Goal: Navigation & Orientation: Find specific page/section

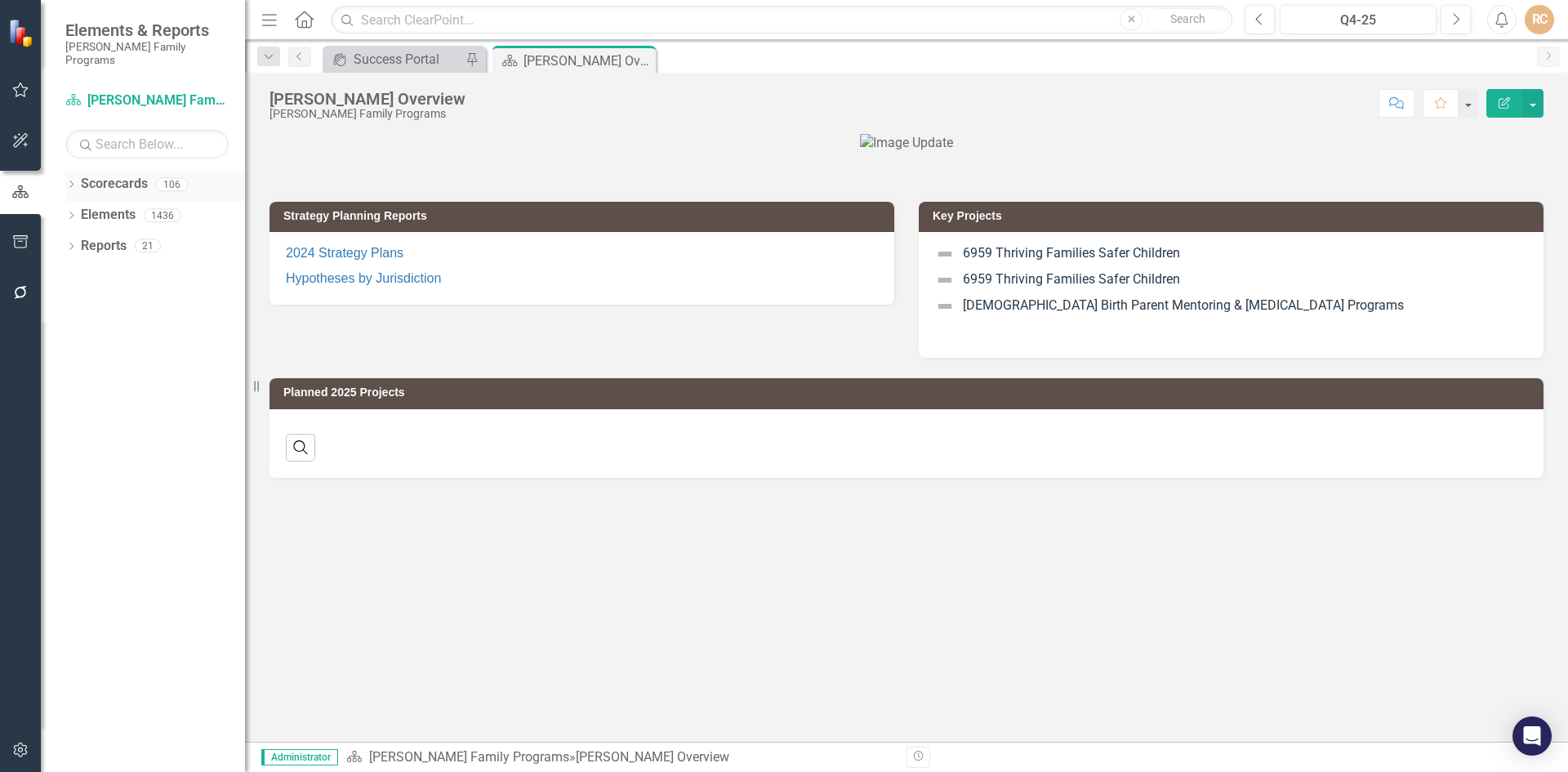
click at [89, 175] on link "Scorecards" at bounding box center [114, 184] width 67 height 19
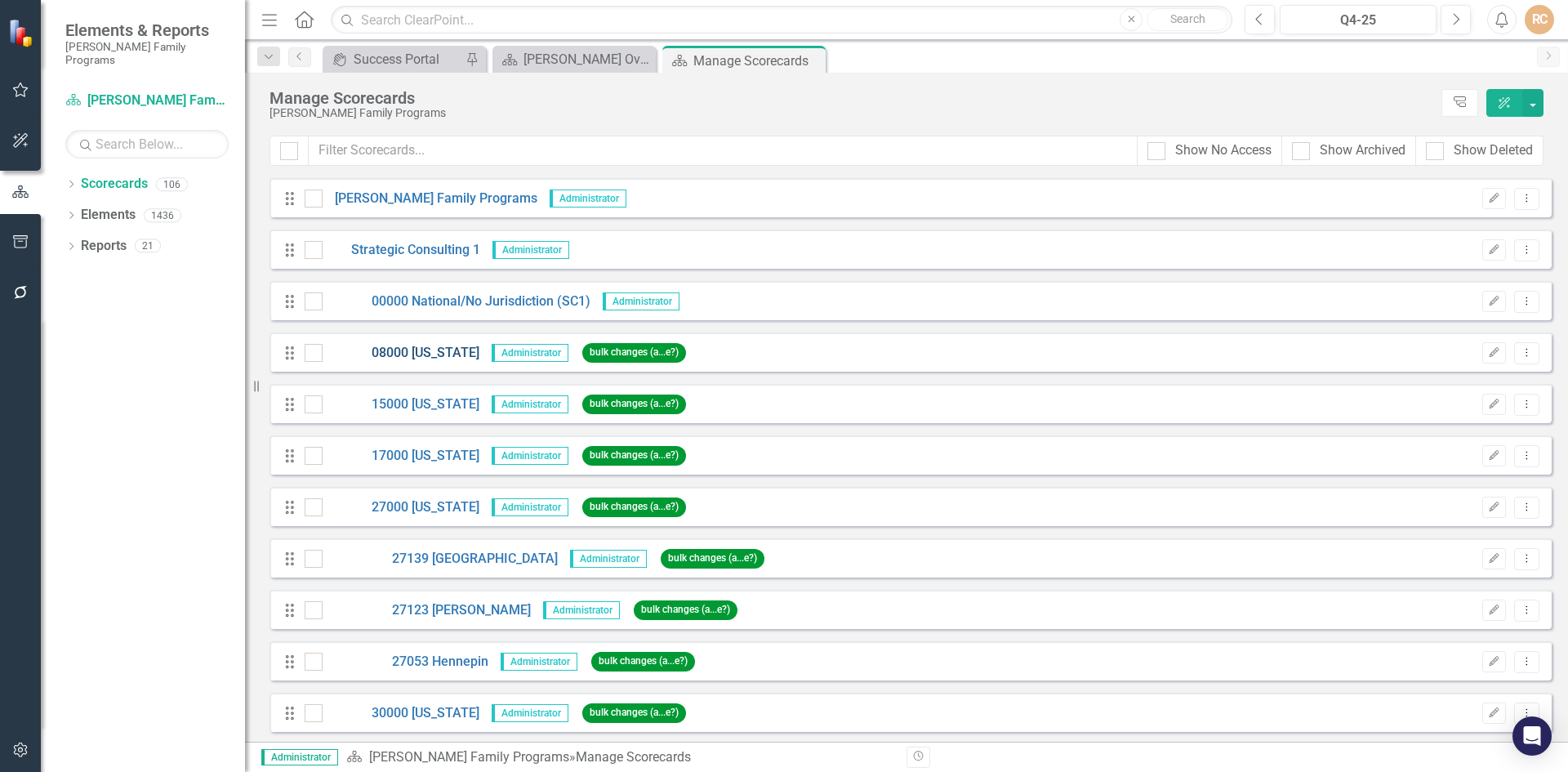
click at [410, 353] on link "08000 [US_STATE]" at bounding box center [401, 353] width 157 height 19
click at [71, 180] on icon at bounding box center [71, 184] width 5 height 7
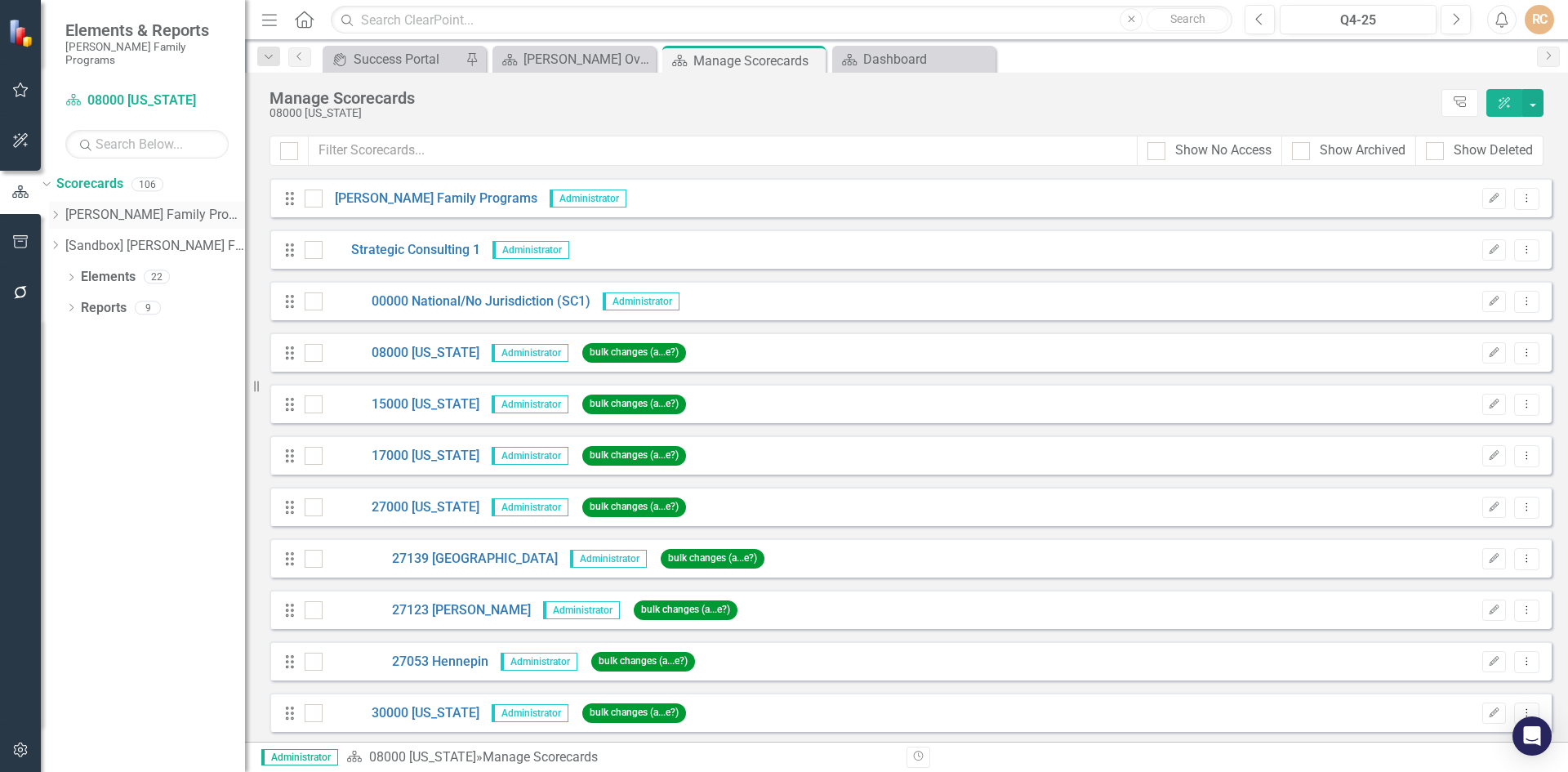
click at [62, 210] on icon "Dropdown" at bounding box center [55, 214] width 13 height 10
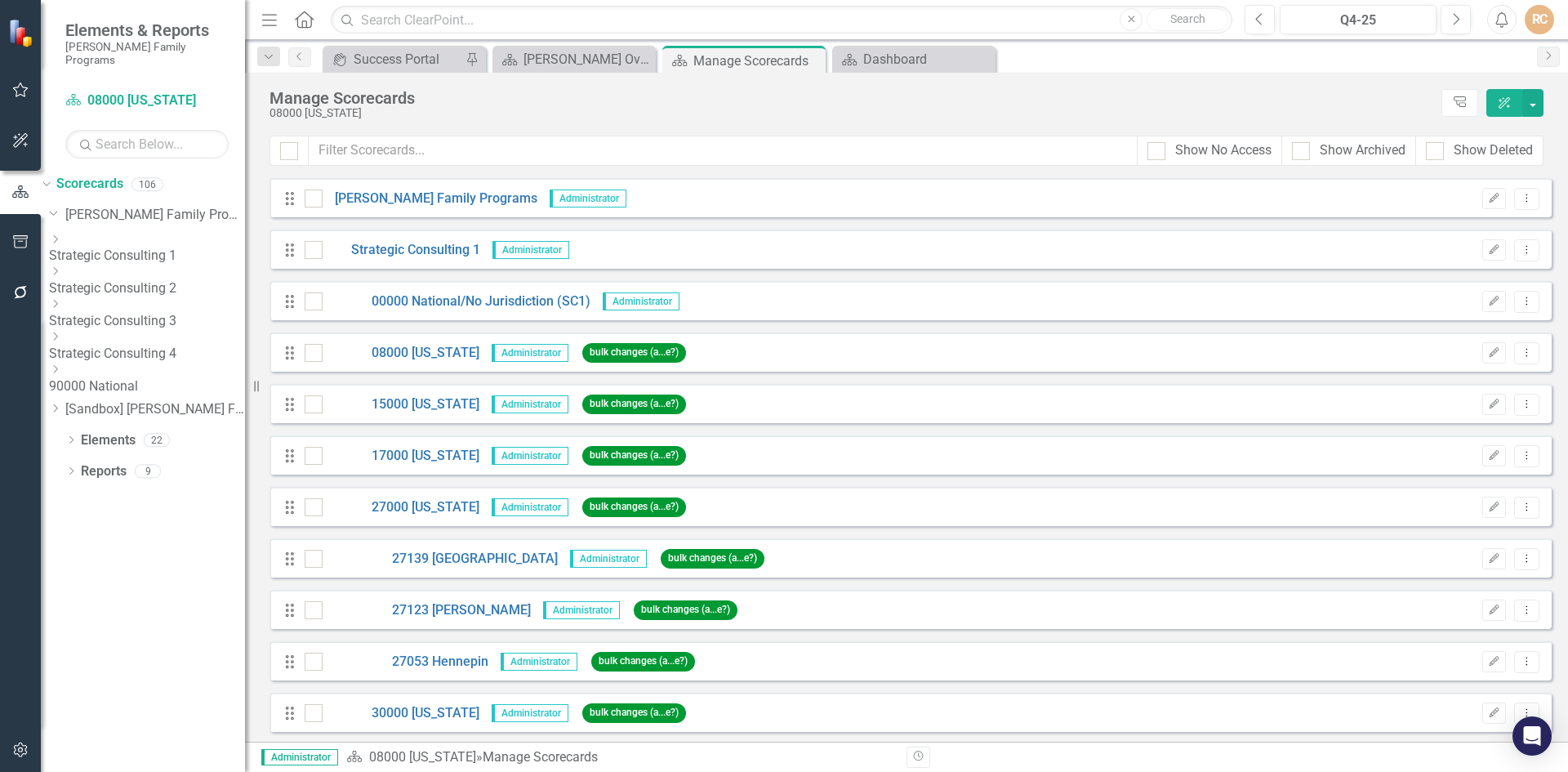
click at [62, 234] on icon "Dropdown" at bounding box center [55, 239] width 13 height 10
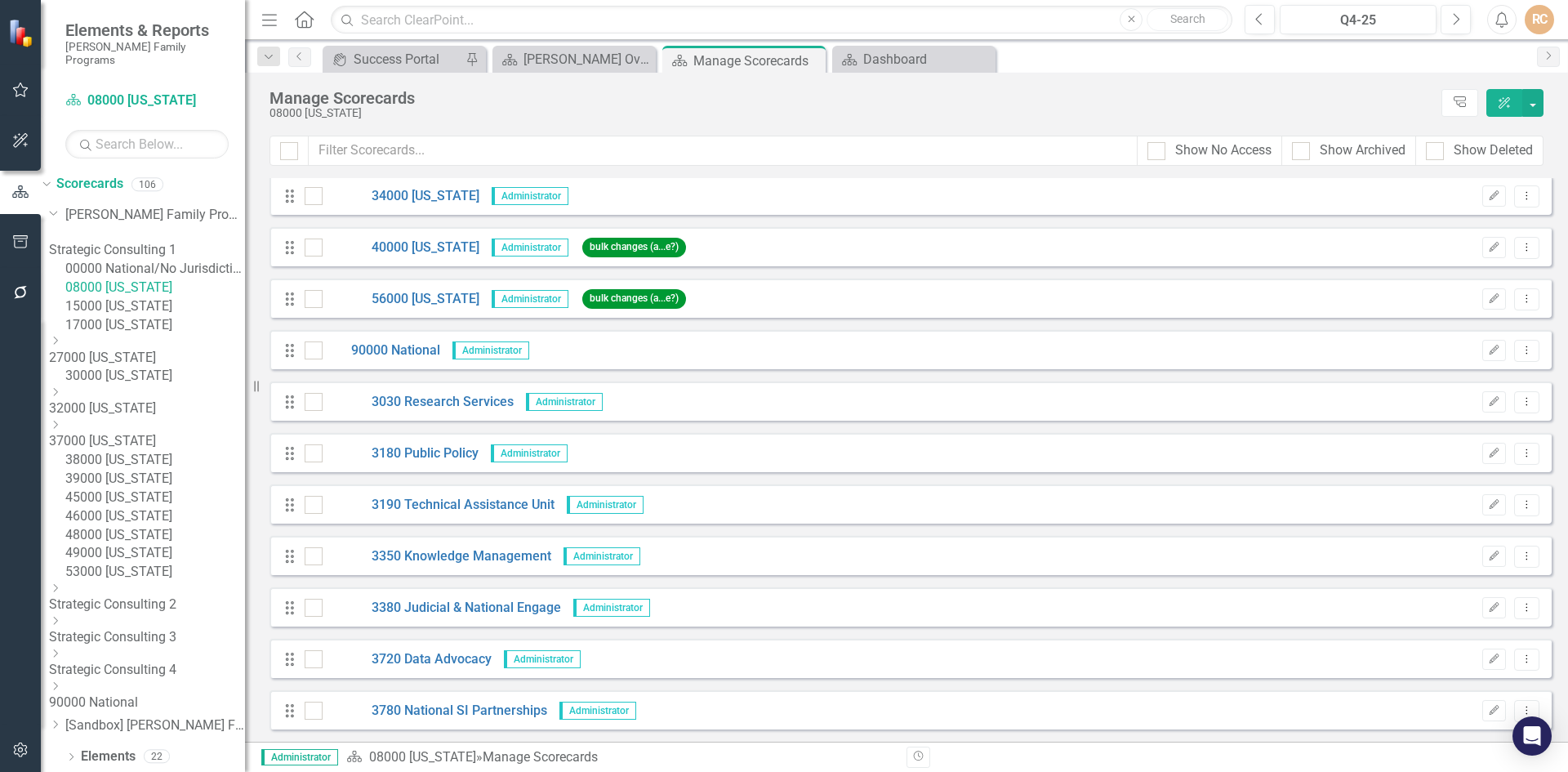
scroll to position [4493, 0]
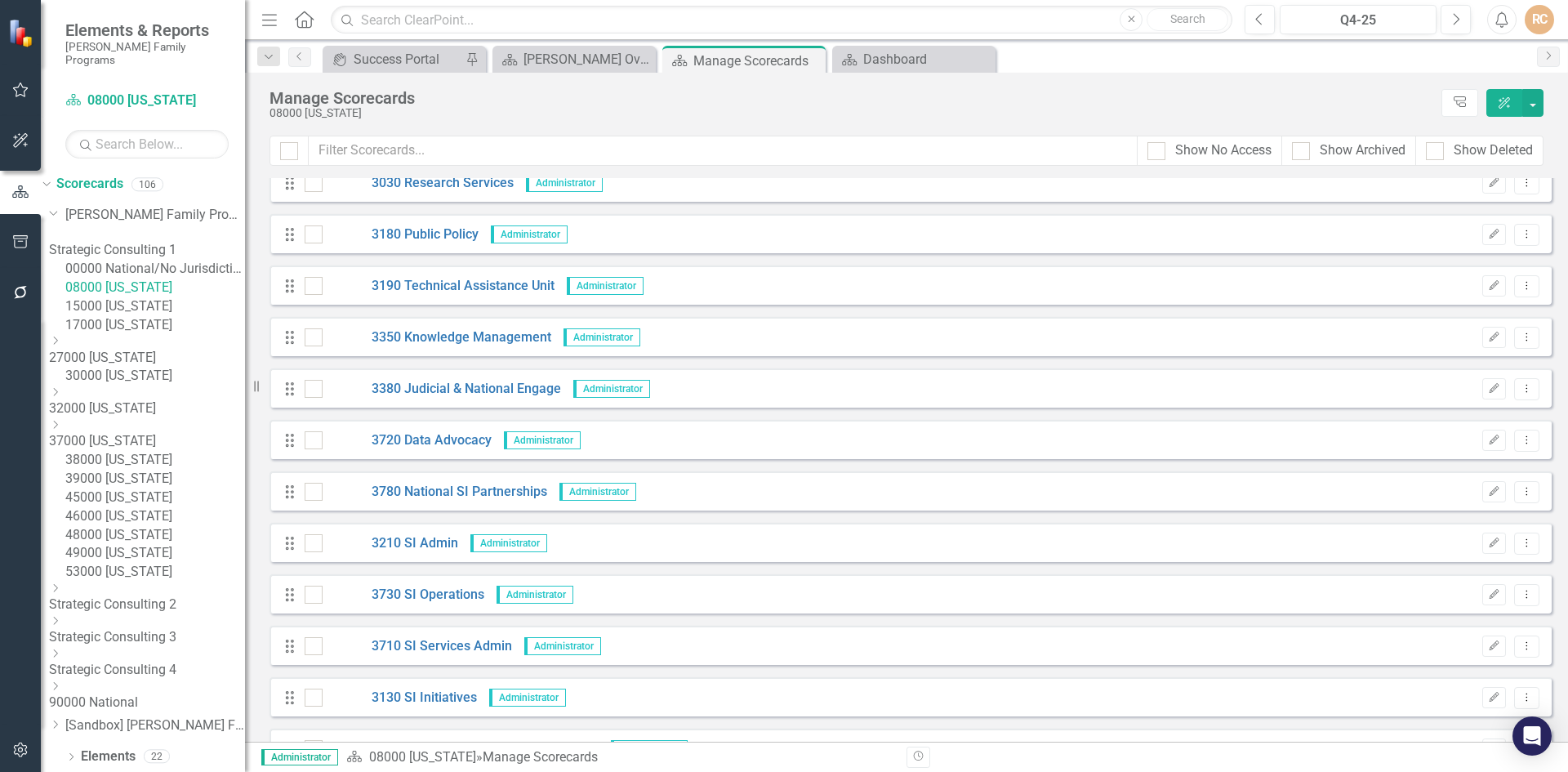
click at [137, 615] on link "Strategic Consulting 2" at bounding box center [147, 605] width 196 height 19
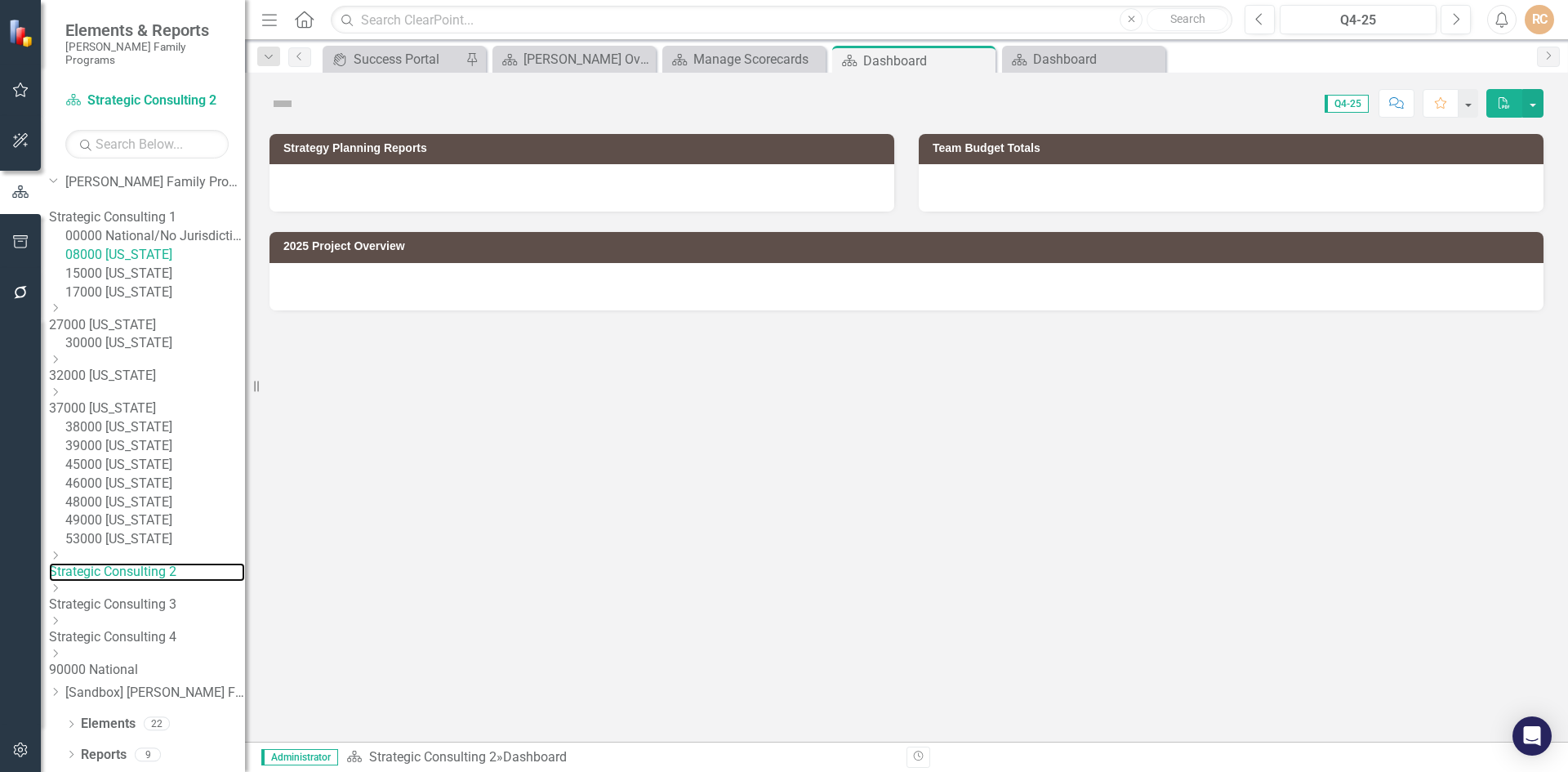
scroll to position [158, 0]
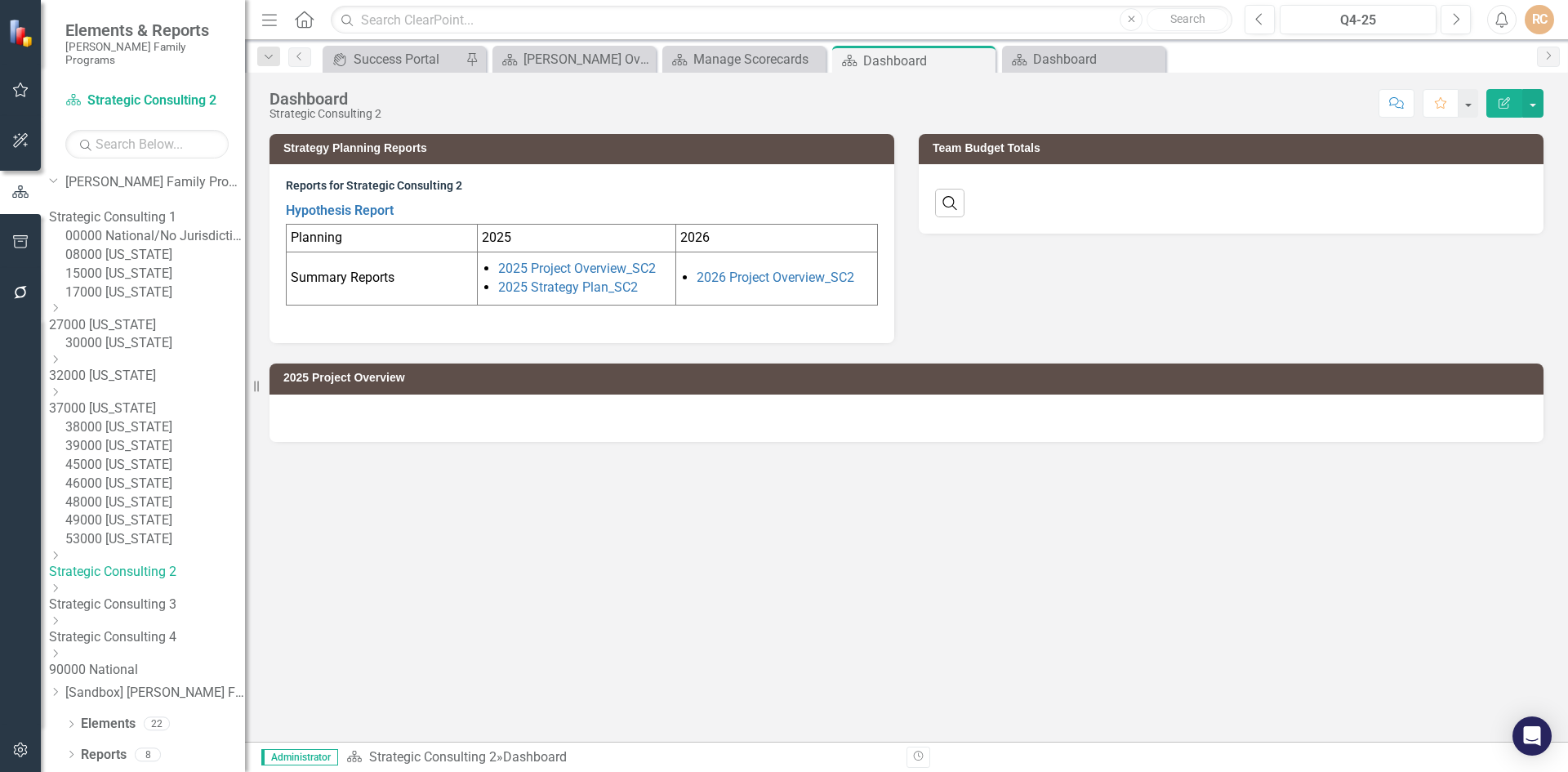
click at [58, 559] on icon at bounding box center [56, 555] width 5 height 8
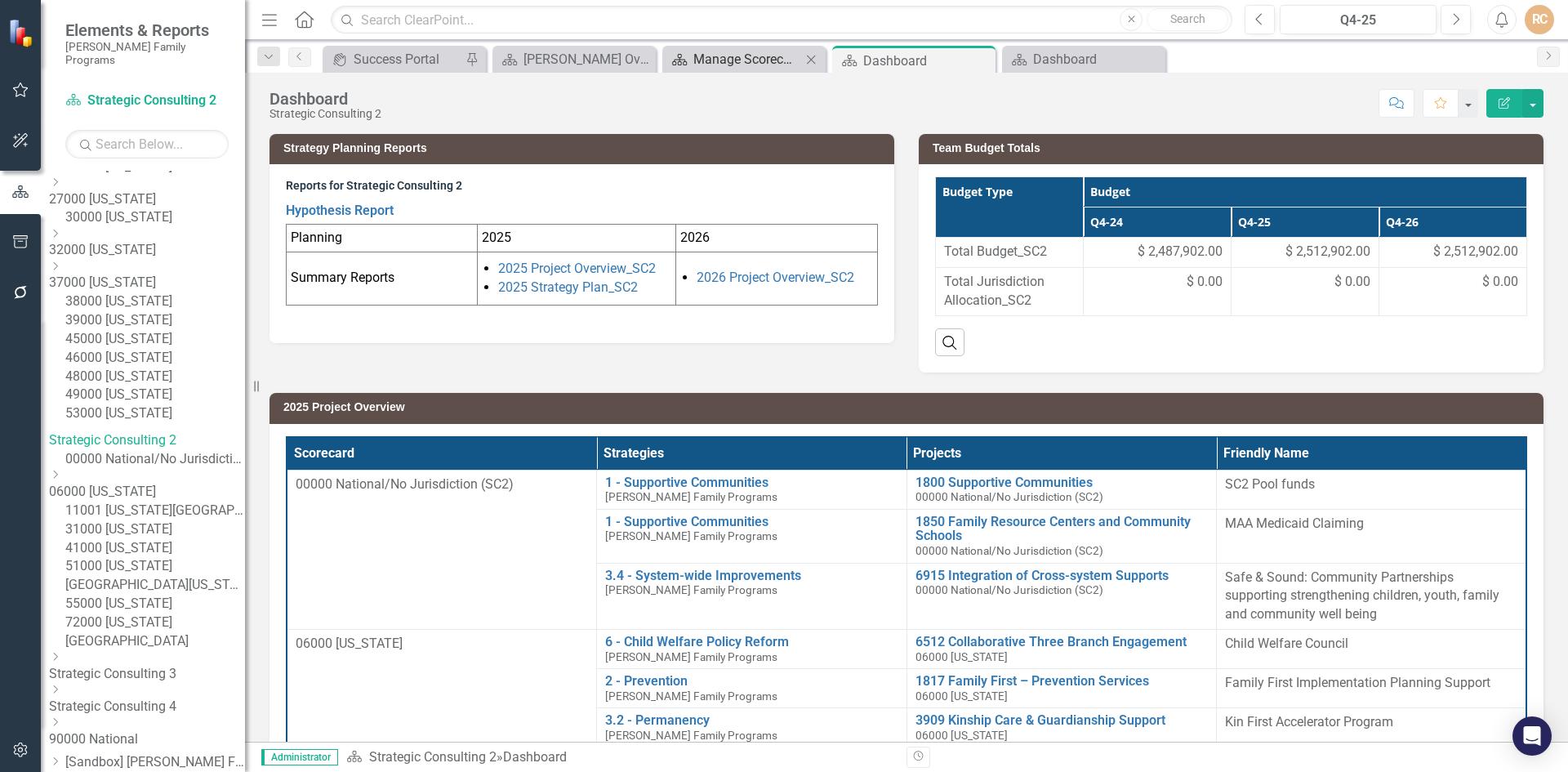
click at [727, 53] on div "Manage Scorecards" at bounding box center [746, 59] width 108 height 21
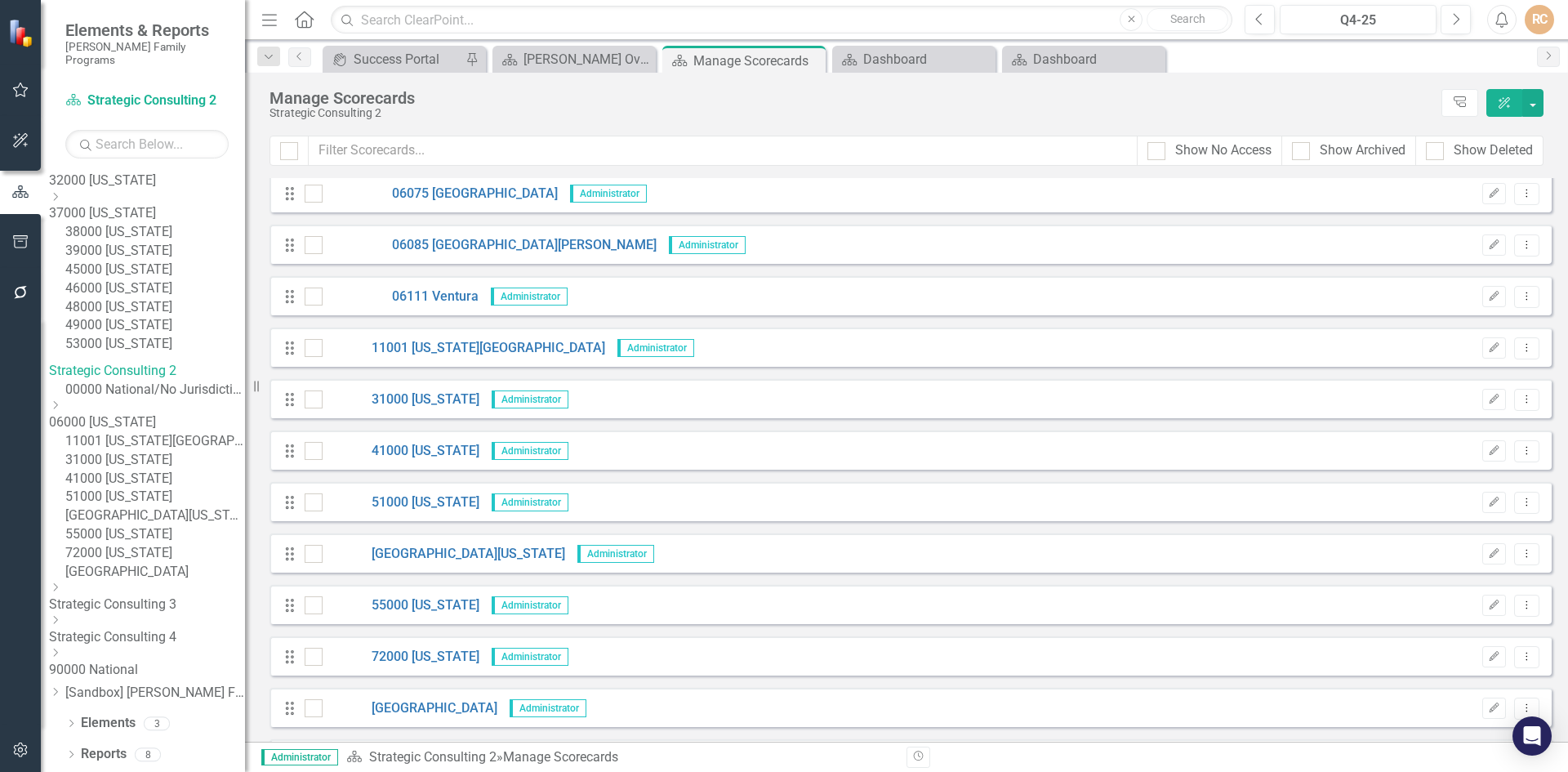
scroll to position [2124, 0]
